Goal: Task Accomplishment & Management: Manage account settings

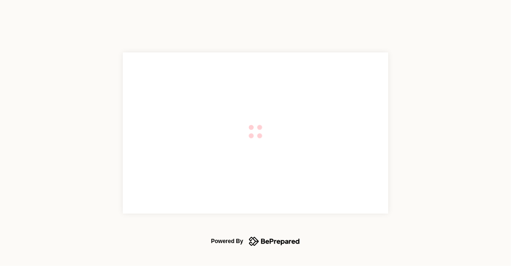
type input "**********"
click at [158, 170] on div at bounding box center [255, 132] width 265 height 161
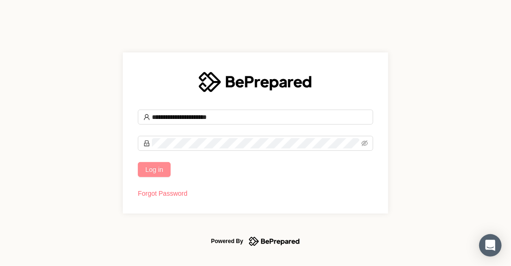
click at [158, 170] on span "Log in" at bounding box center [154, 169] width 18 height 10
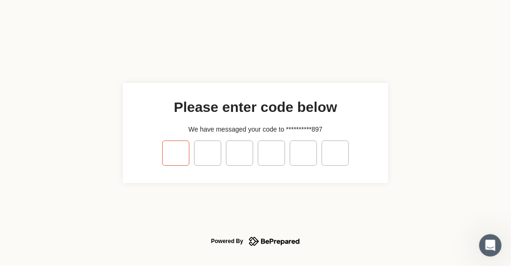
click at [175, 154] on input "tel" at bounding box center [175, 153] width 27 height 25
type input "*"
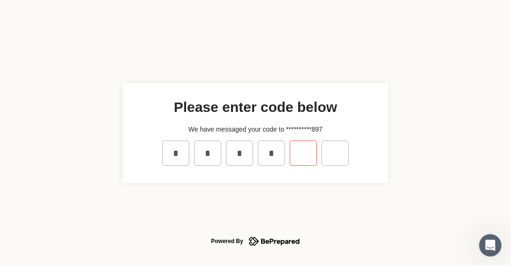
type input "*"
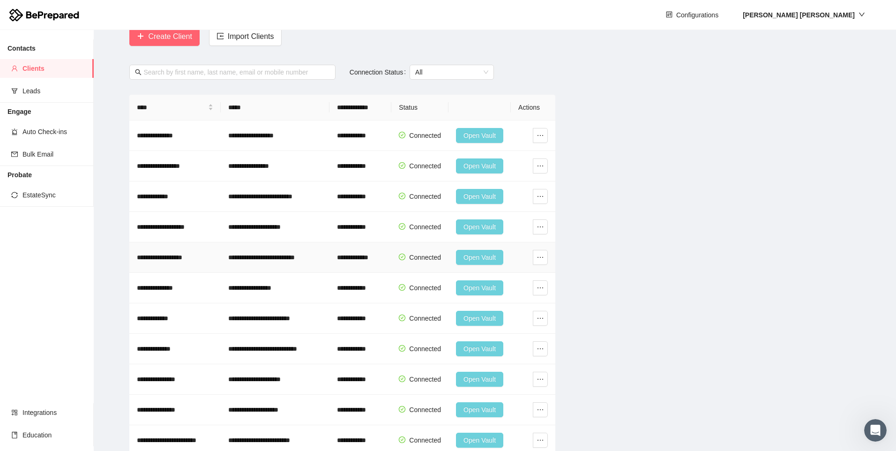
scroll to position [140, 0]
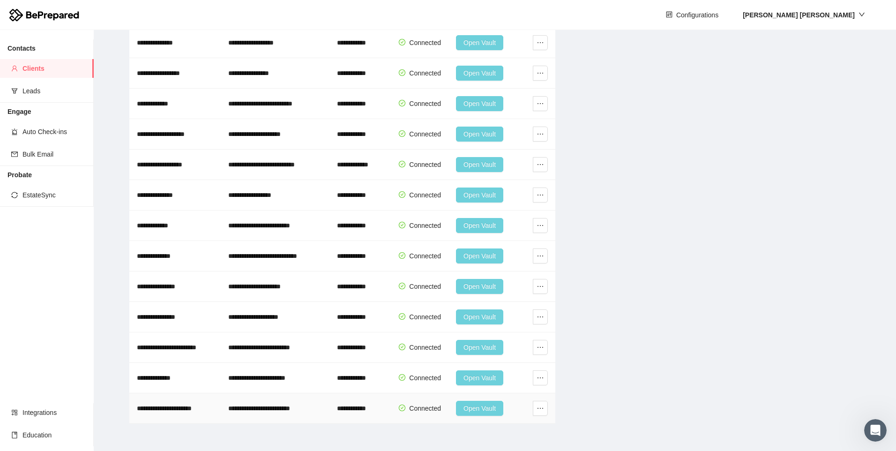
click at [483, 266] on span "Open Vault" at bounding box center [479, 408] width 32 height 10
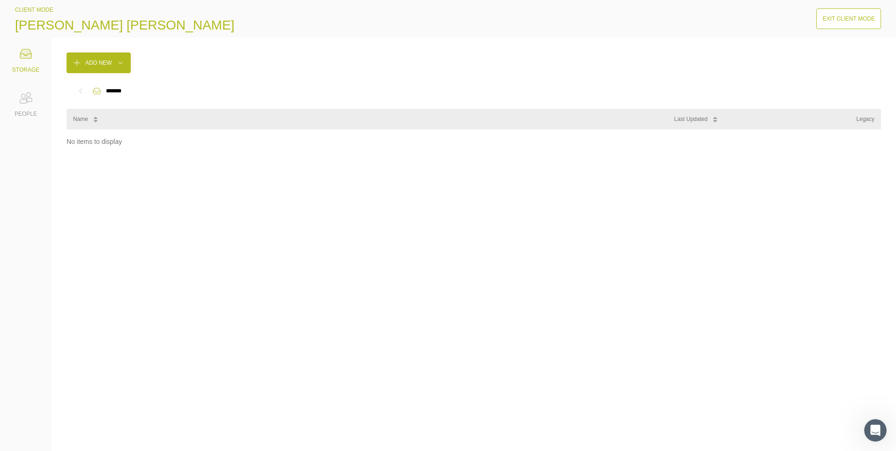
click at [30, 57] on icon at bounding box center [25, 53] width 11 height 9
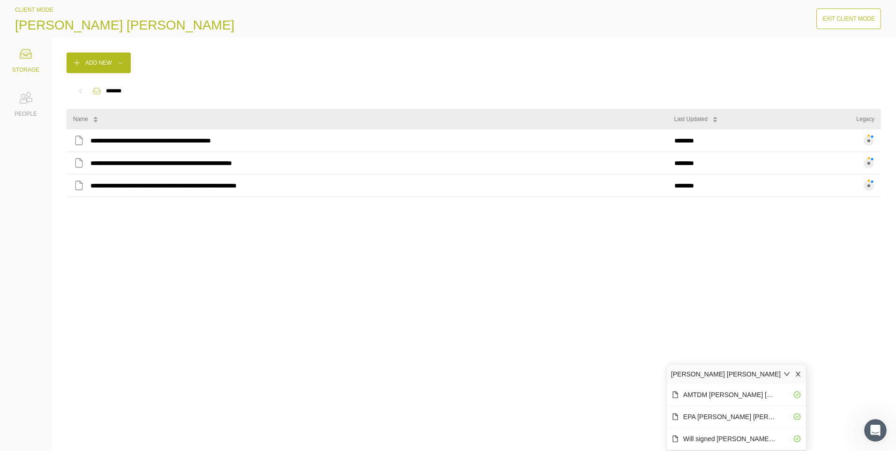
click at [510, 21] on div "Exit Client Mode" at bounding box center [848, 18] width 52 height 9
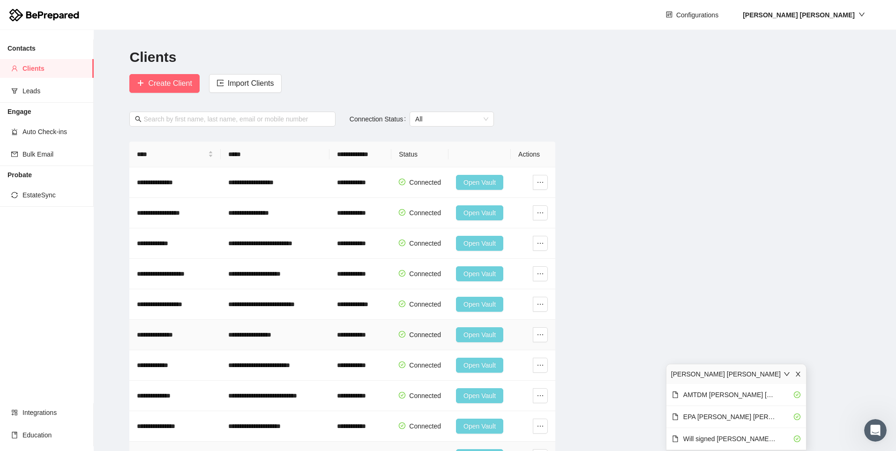
scroll to position [140, 0]
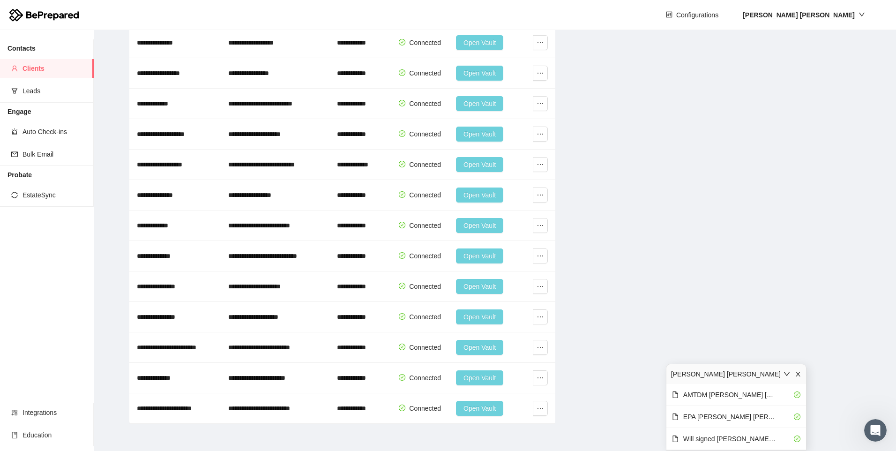
click at [510, 266] on icon "close" at bounding box center [798, 374] width 7 height 7
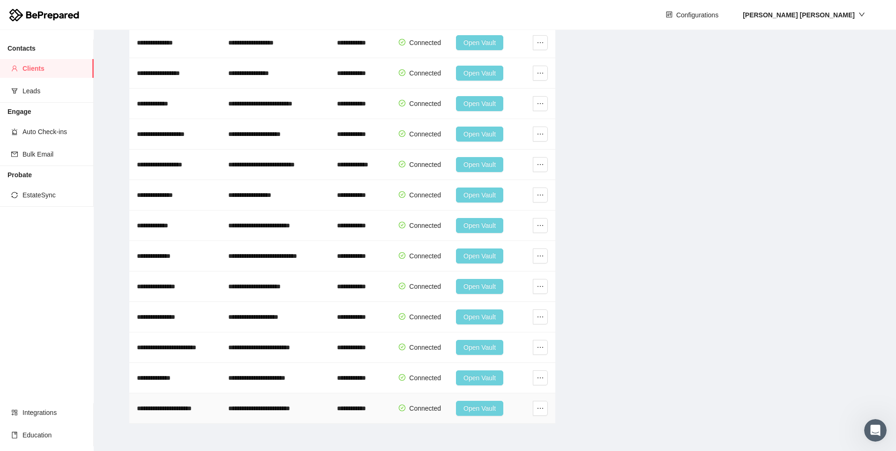
click at [462, 266] on button "Open Vault" at bounding box center [479, 408] width 47 height 15
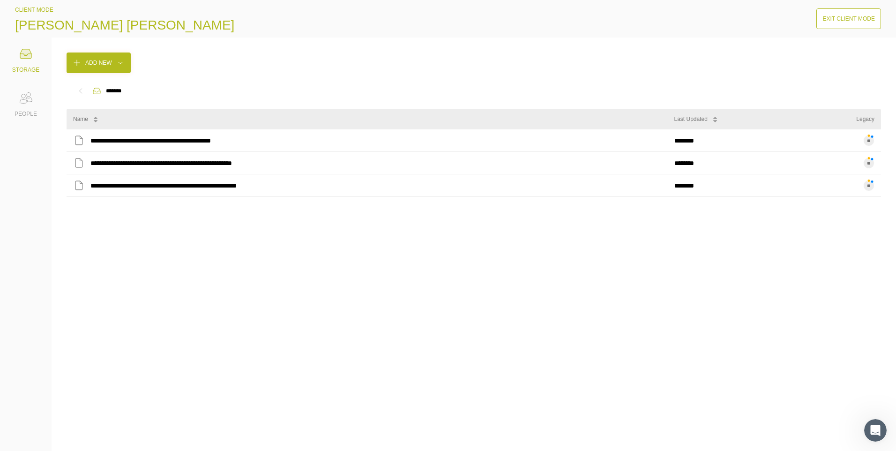
click at [510, 19] on div "Exit Client Mode" at bounding box center [848, 18] width 52 height 9
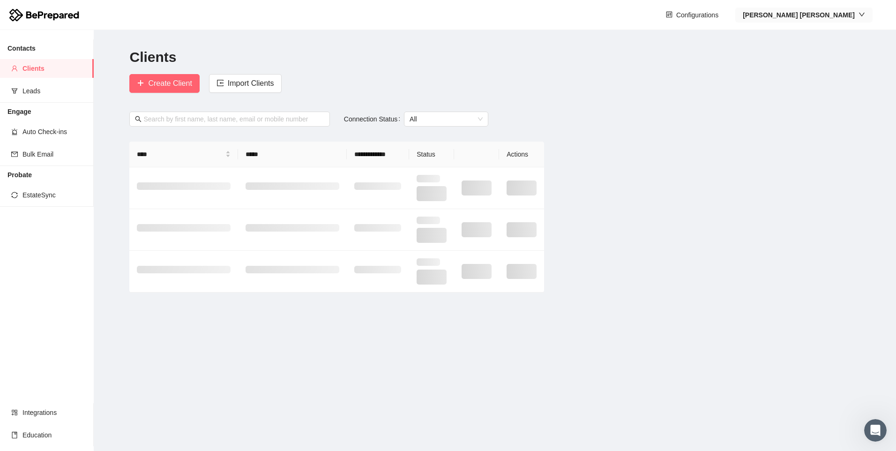
click at [510, 15] on strong "[PERSON_NAME]" at bounding box center [799, 14] width 112 height 7
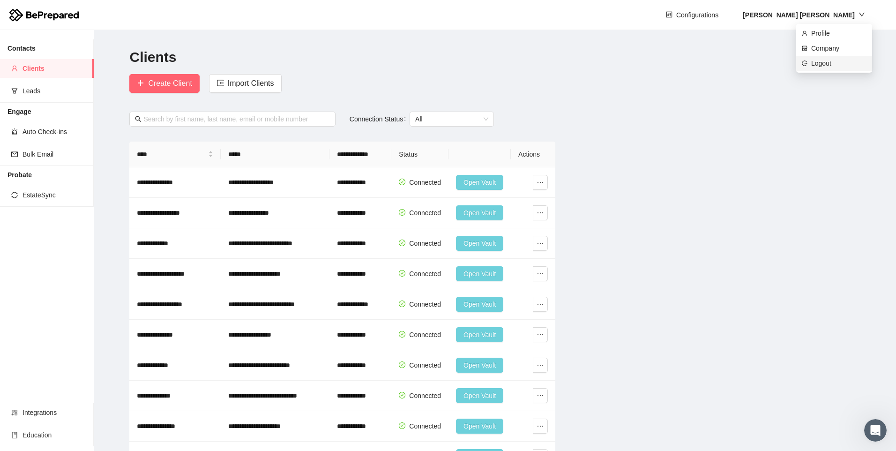
click at [510, 62] on span "Logout" at bounding box center [838, 63] width 55 height 10
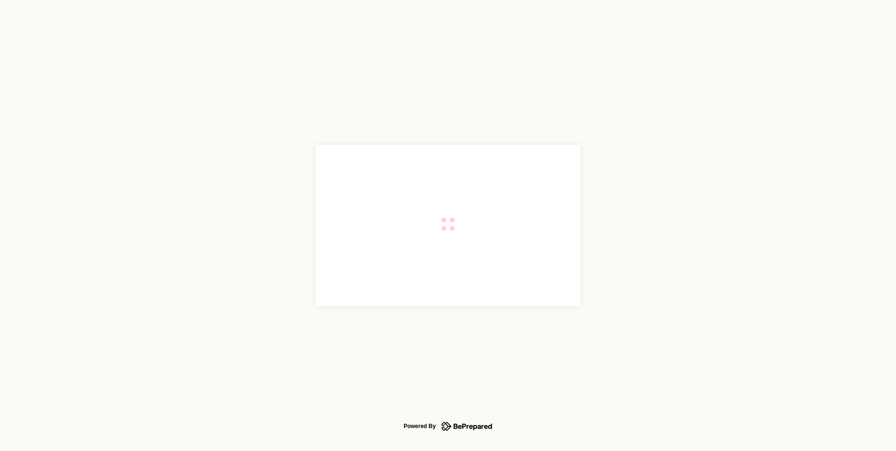
type input "**********"
